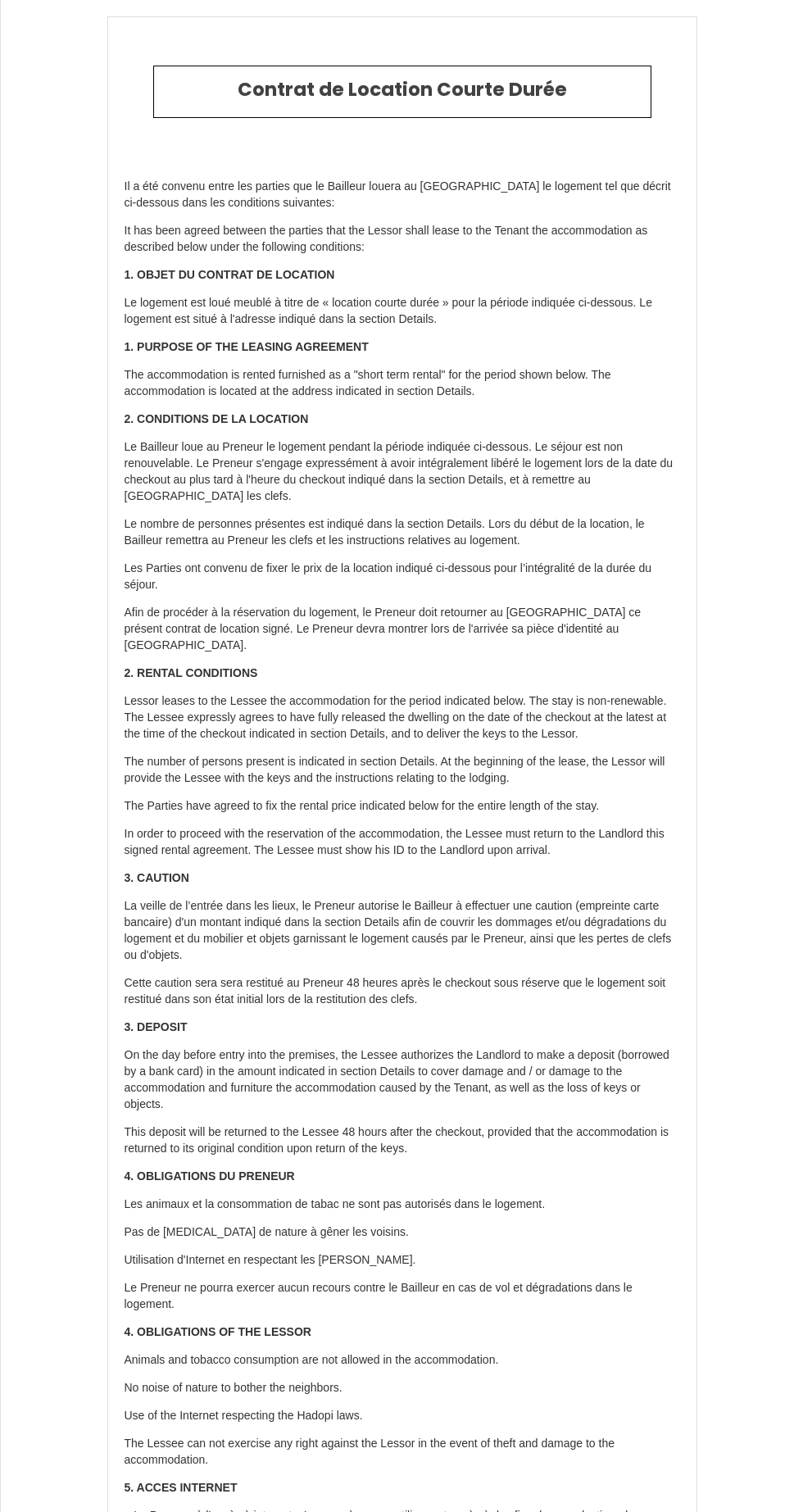
select select "ES"
